Goal: Navigation & Orientation: Find specific page/section

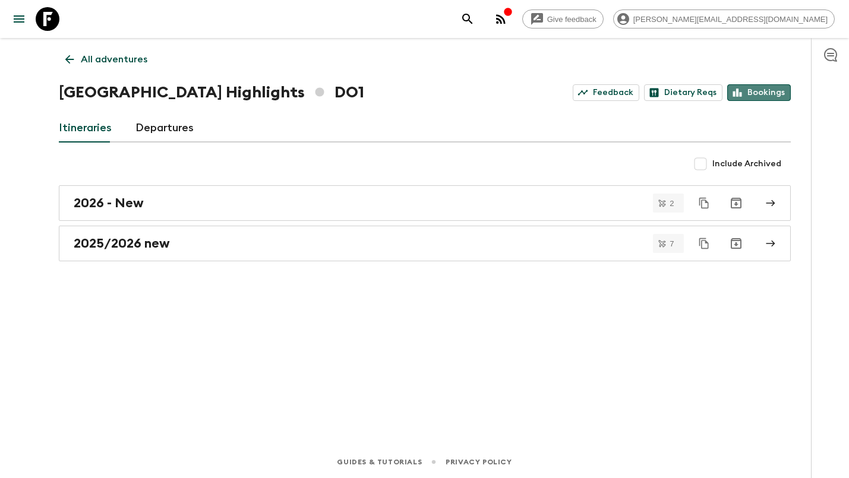
click at [781, 95] on link "Bookings" at bounding box center [759, 92] width 64 height 17
click at [123, 62] on p "All adventures" at bounding box center [114, 59] width 67 height 14
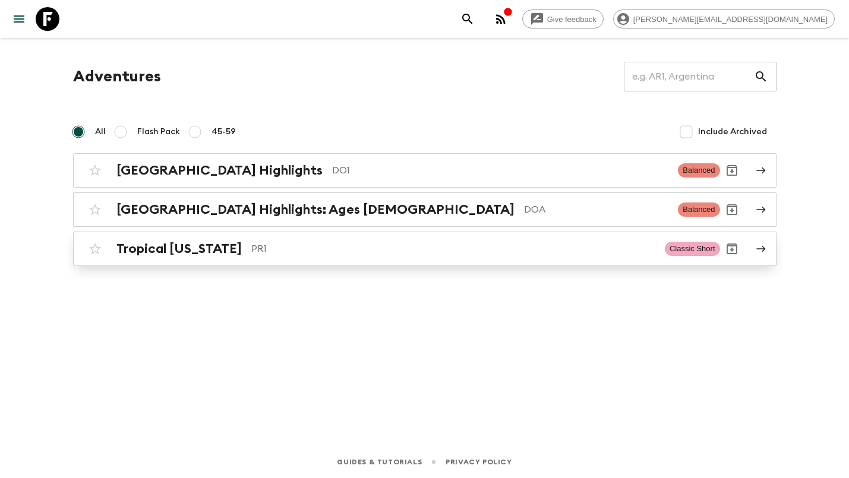
click at [185, 246] on h2 "Tropical [US_STATE]" at bounding box center [178, 248] width 125 height 15
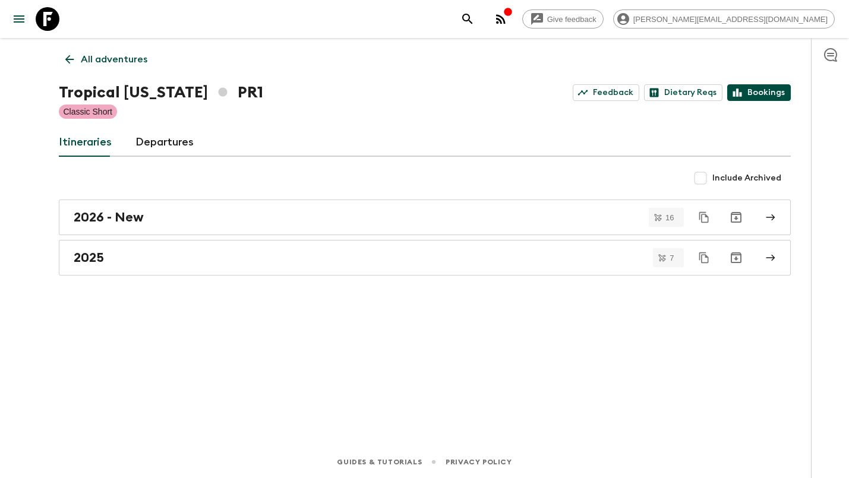
click at [771, 90] on link "Bookings" at bounding box center [759, 92] width 64 height 17
